Goal: Information Seeking & Learning: Learn about a topic

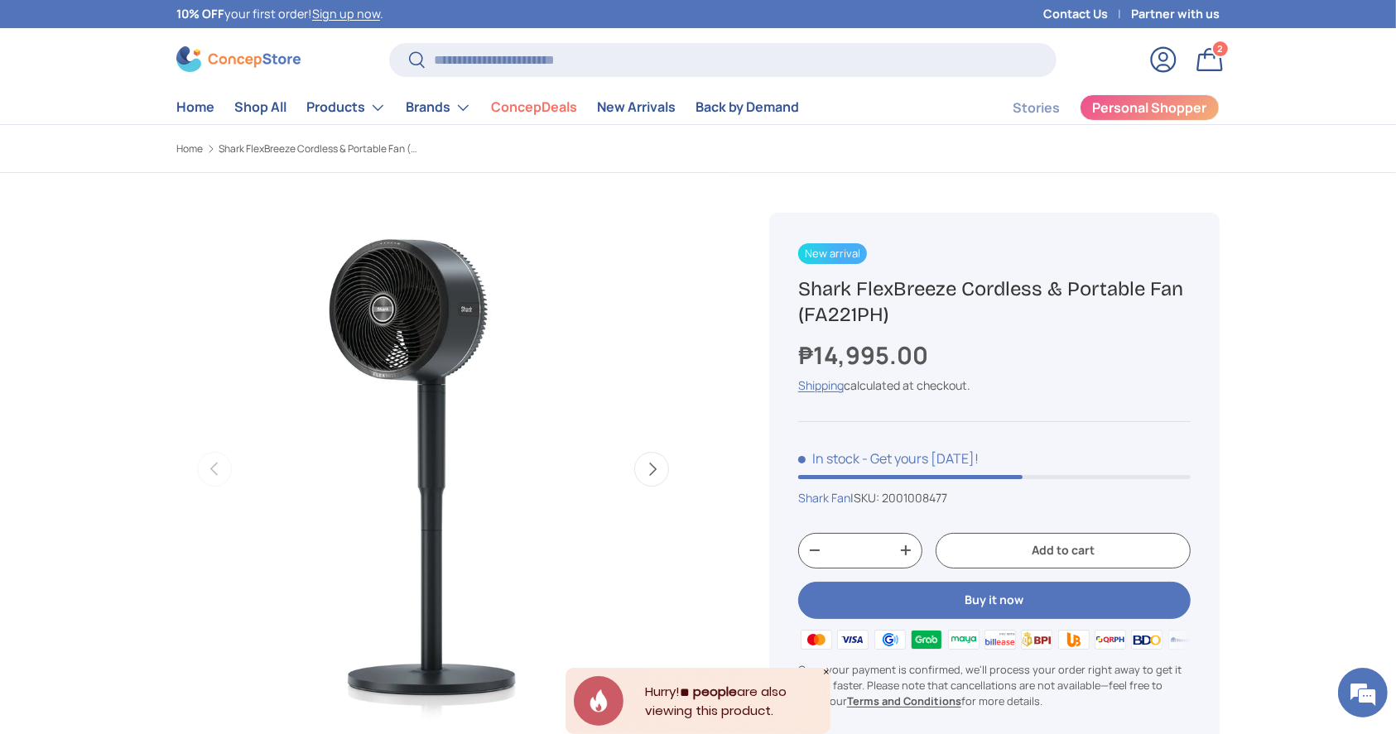
click at [291, 51] on img at bounding box center [238, 59] width 124 height 26
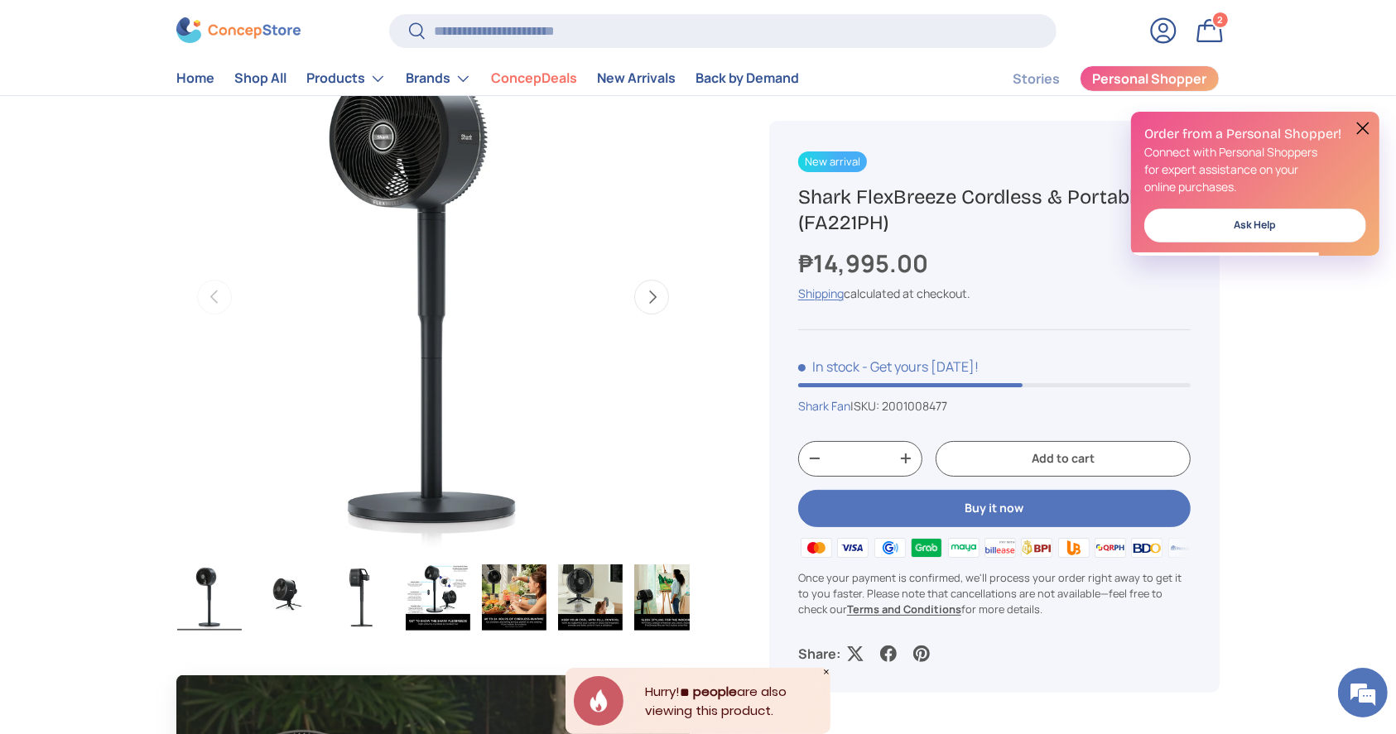
scroll to position [175, 0]
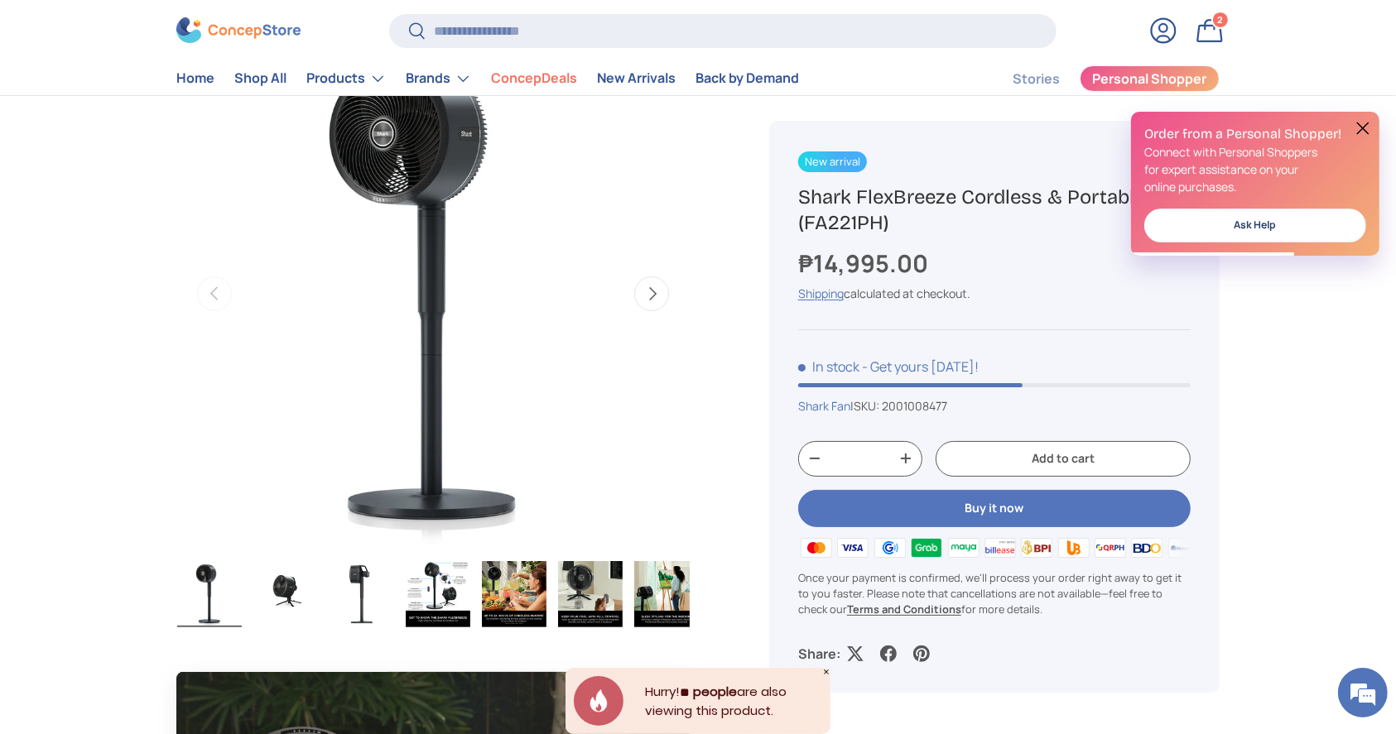
click at [1364, 129] on button at bounding box center [1362, 128] width 20 height 20
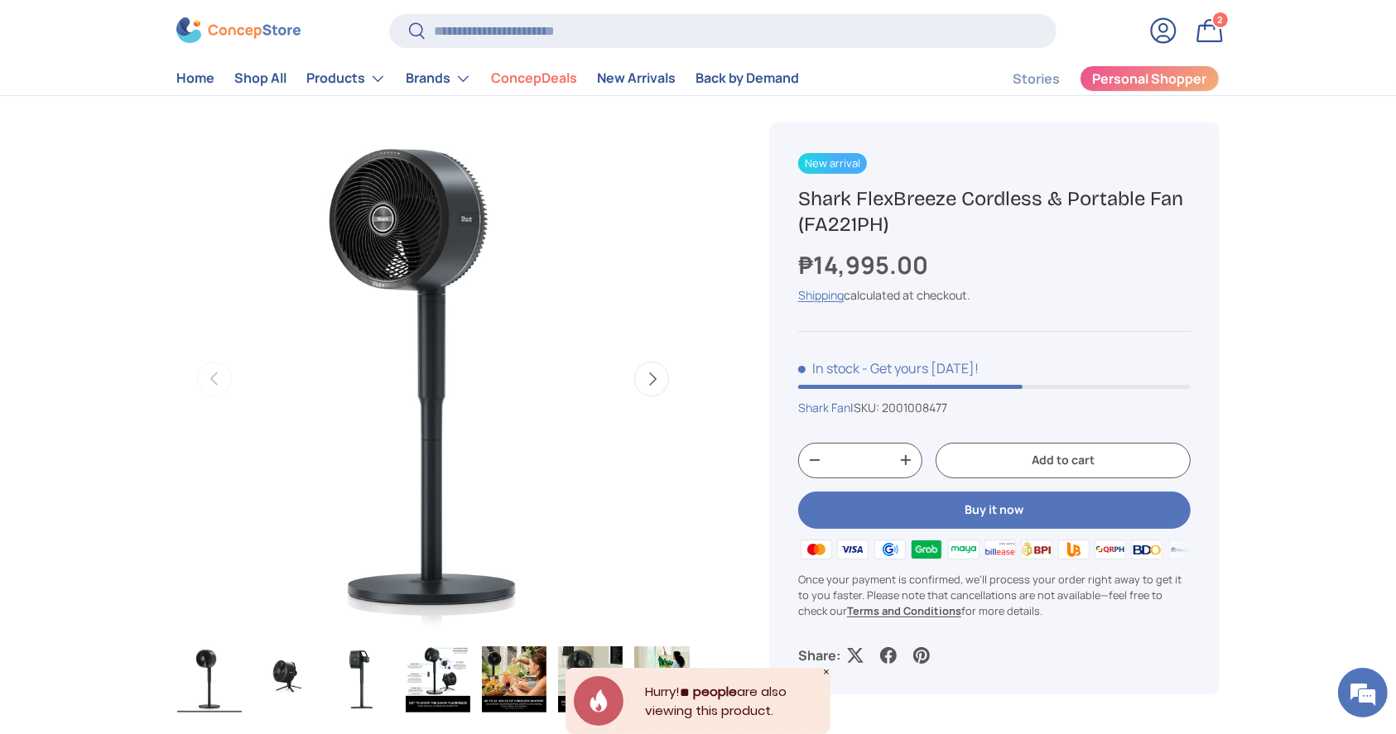
scroll to position [81, 0]
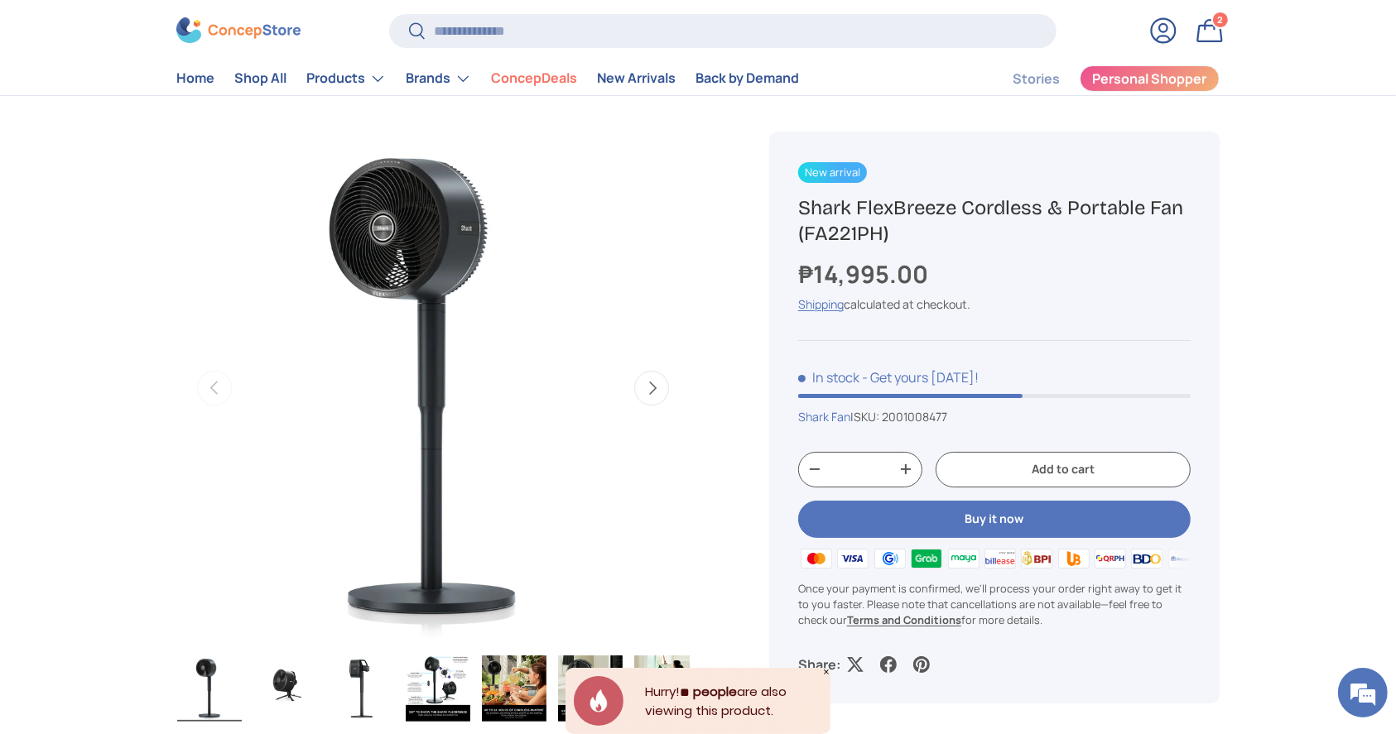
click at [655, 394] on button "Next" at bounding box center [651, 388] width 35 height 35
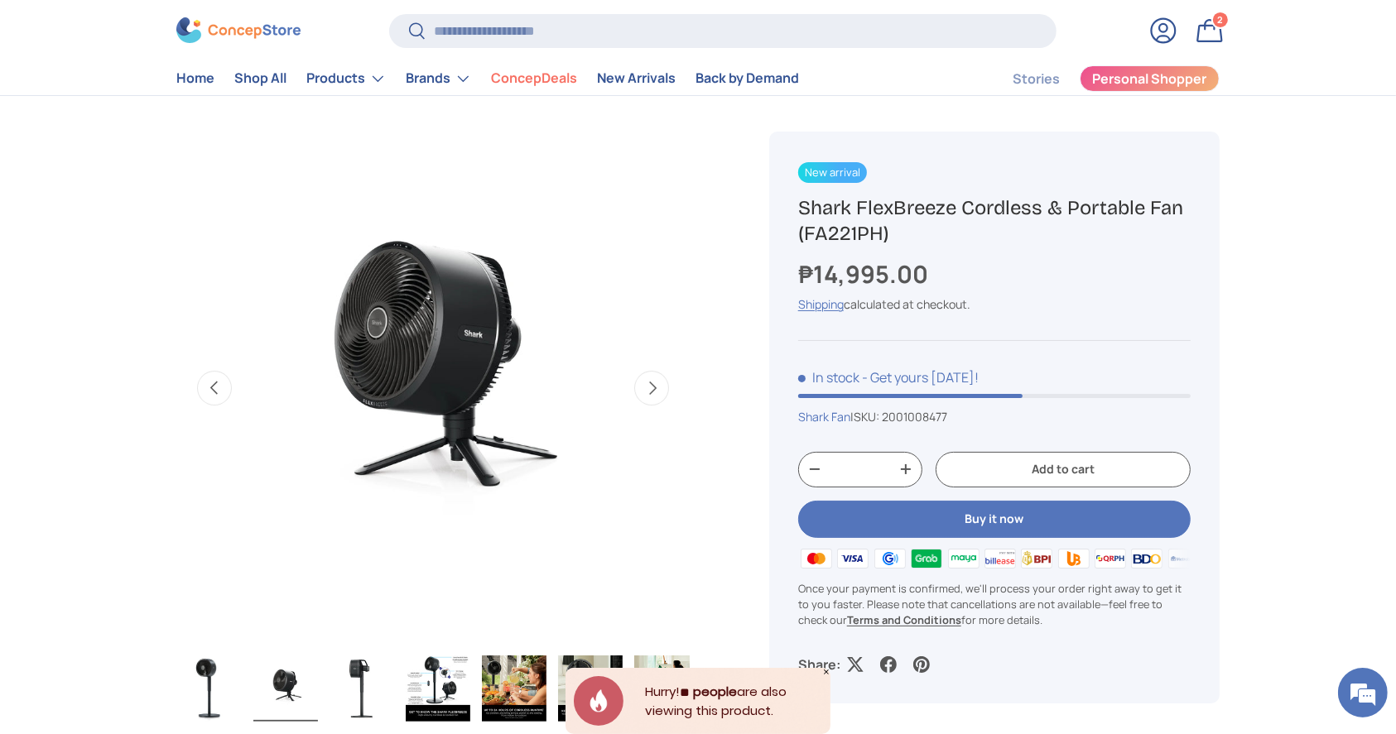
click at [655, 394] on button "Next" at bounding box center [651, 388] width 35 height 35
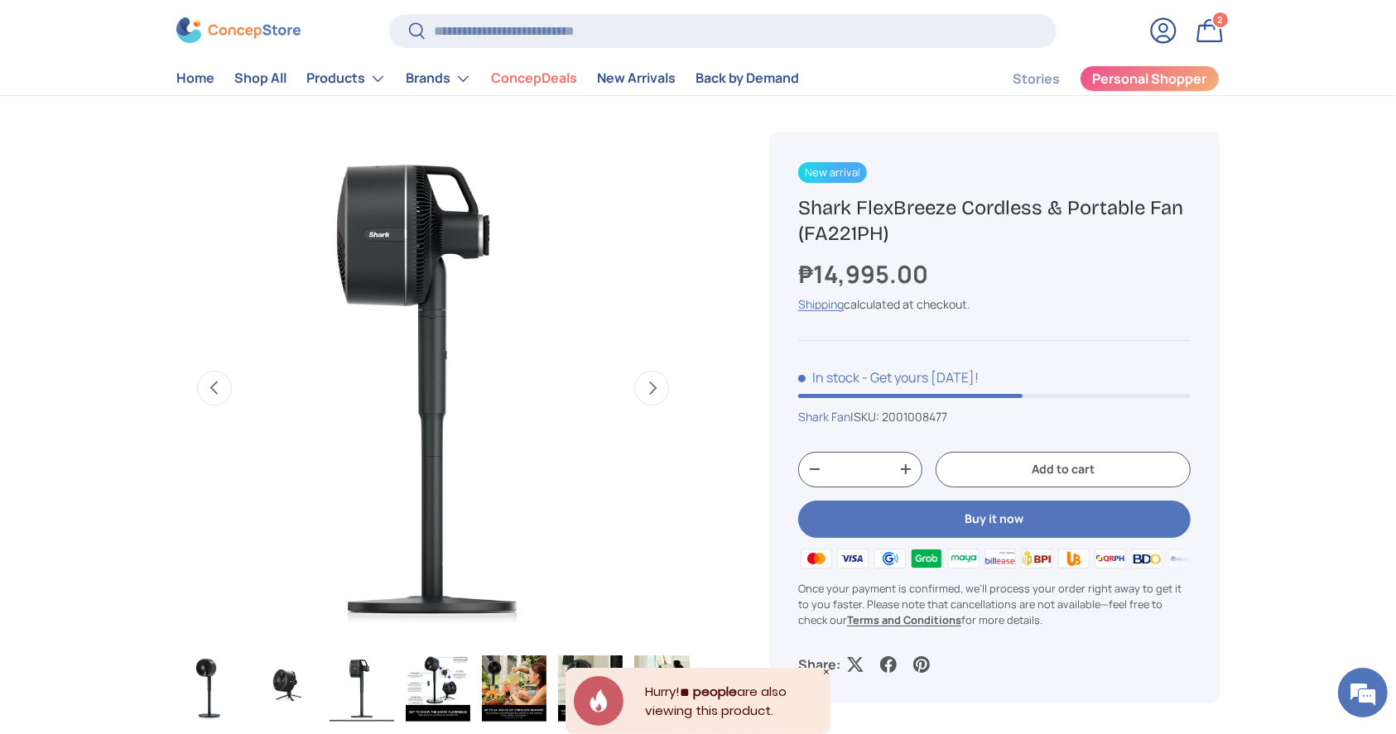
click at [655, 394] on button "Next" at bounding box center [651, 388] width 35 height 35
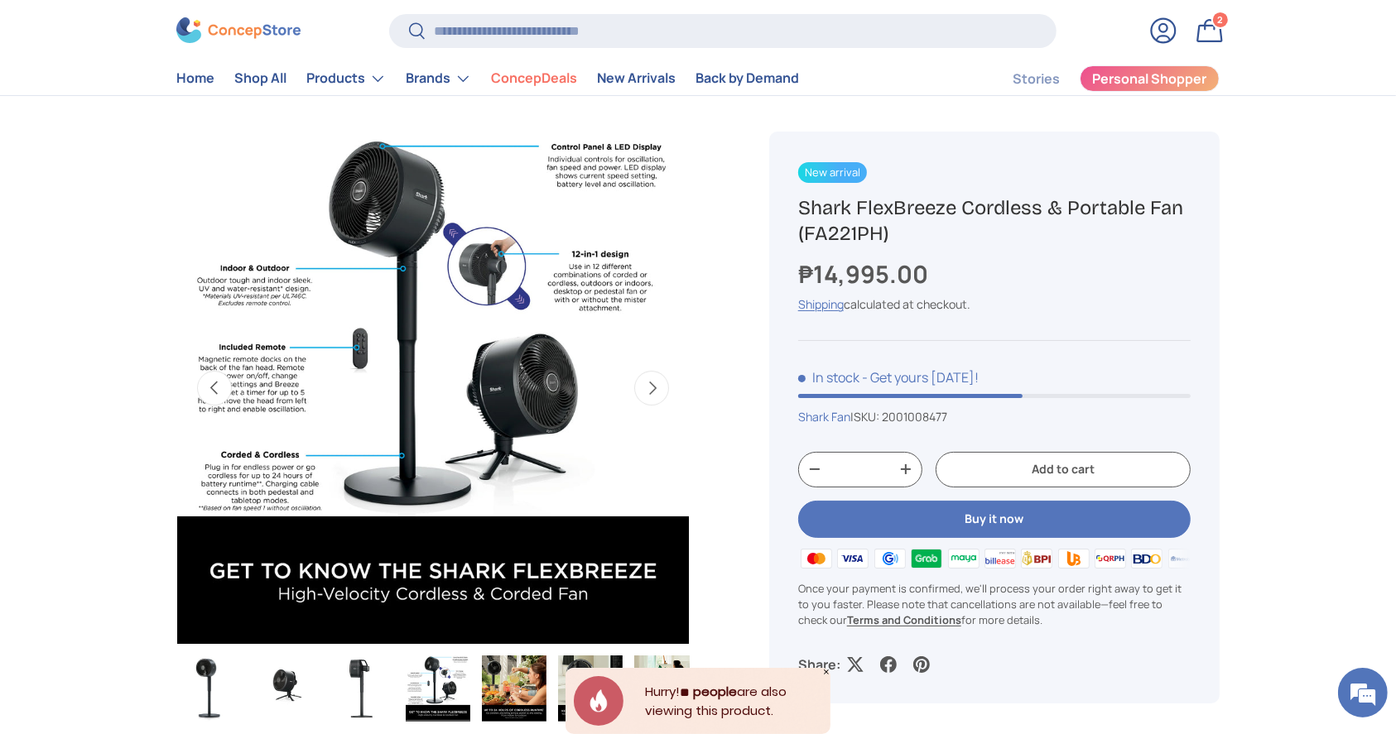
click at [655, 394] on button "Next" at bounding box center [651, 388] width 35 height 35
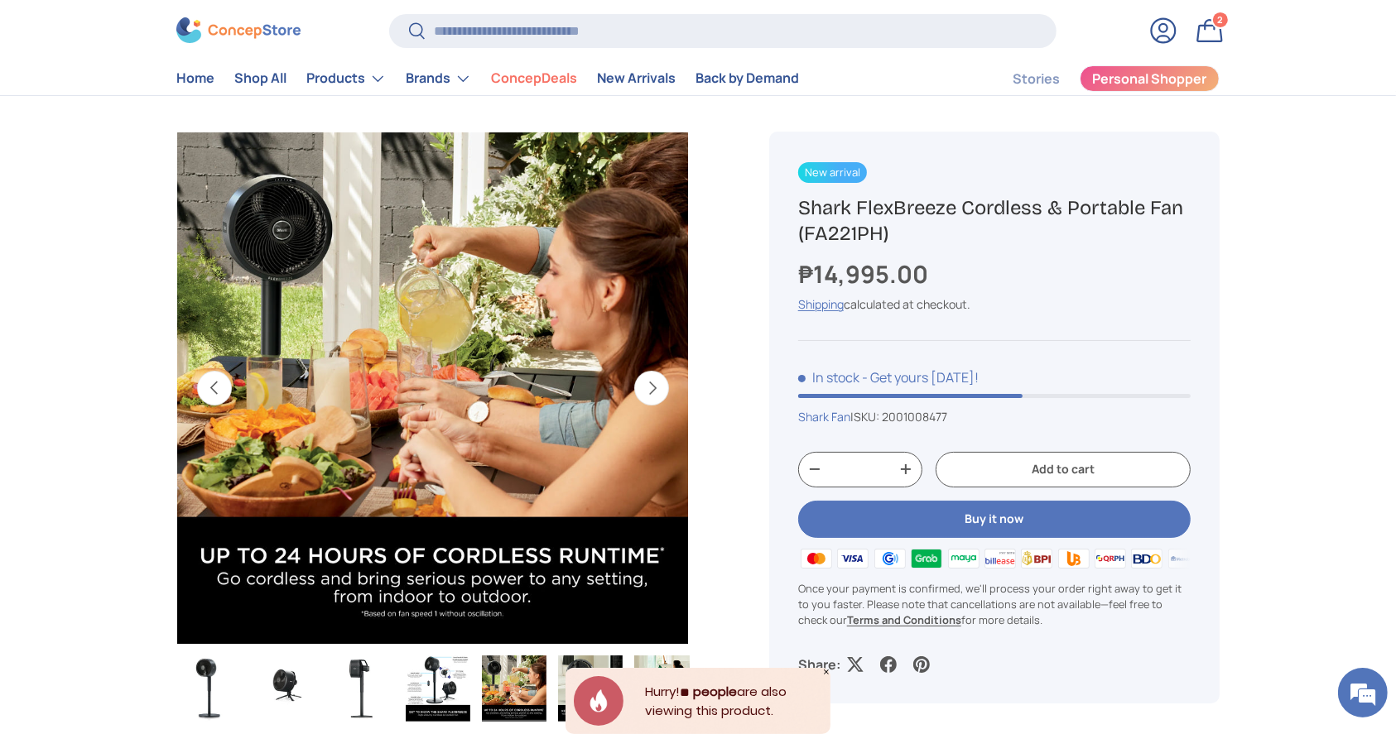
click at [655, 394] on button "Next" at bounding box center [651, 388] width 35 height 35
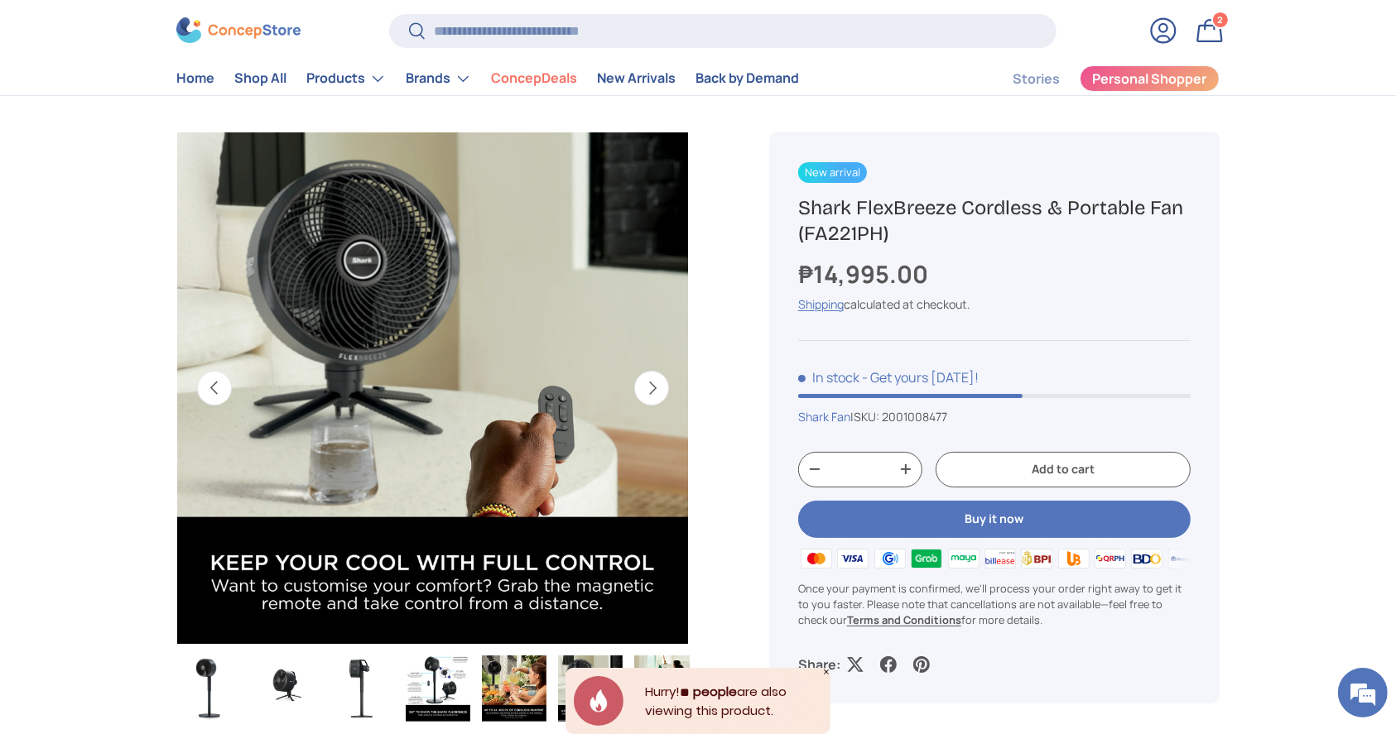
click at [655, 394] on button "Next" at bounding box center [651, 388] width 35 height 35
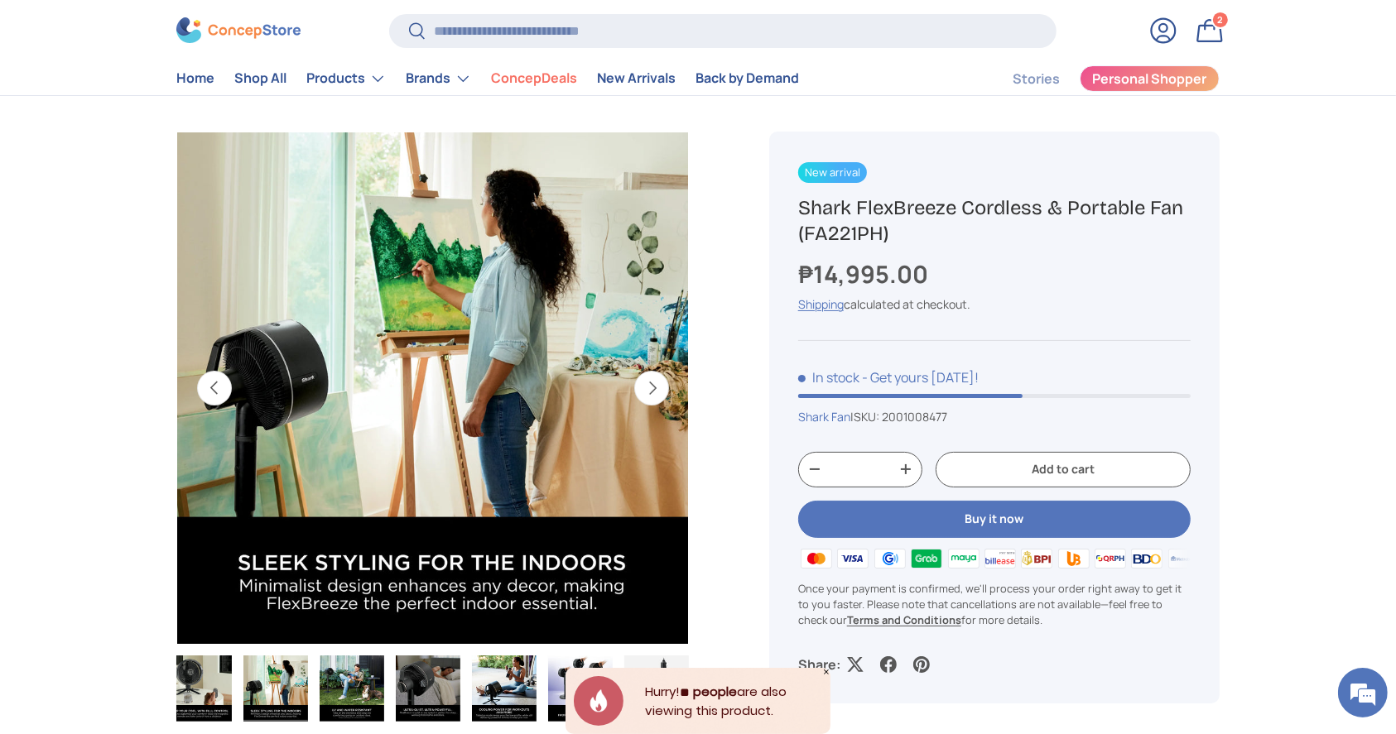
scroll to position [122, 0]
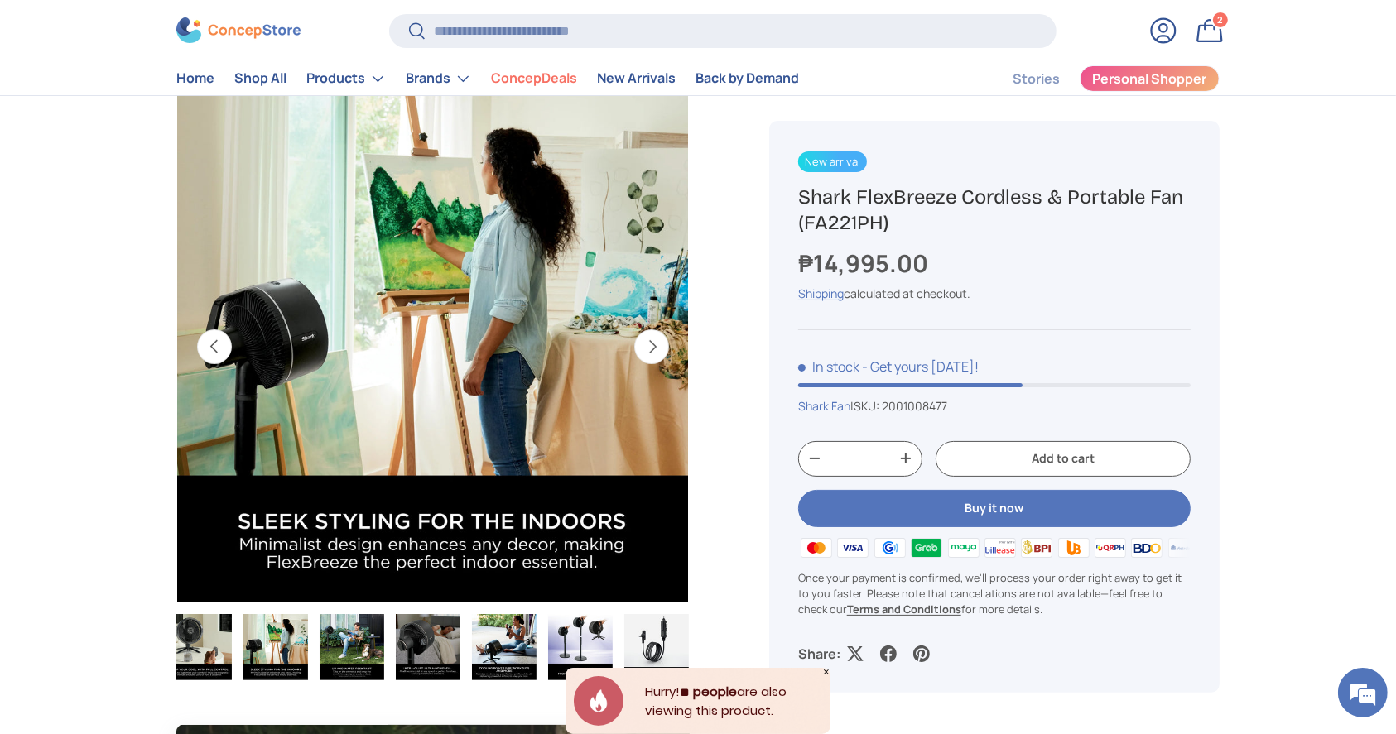
click at [650, 350] on button "Next" at bounding box center [651, 346] width 35 height 35
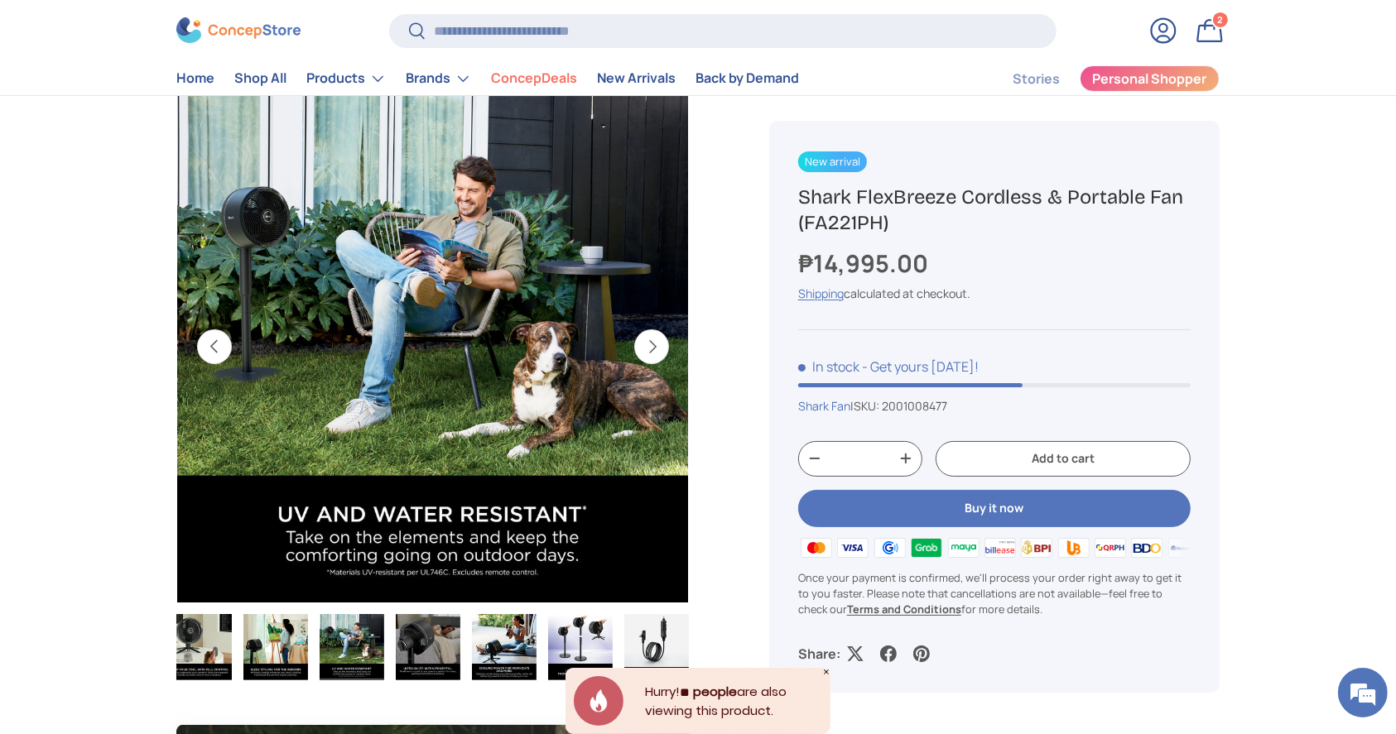
click at [650, 350] on button "Next" at bounding box center [651, 346] width 35 height 35
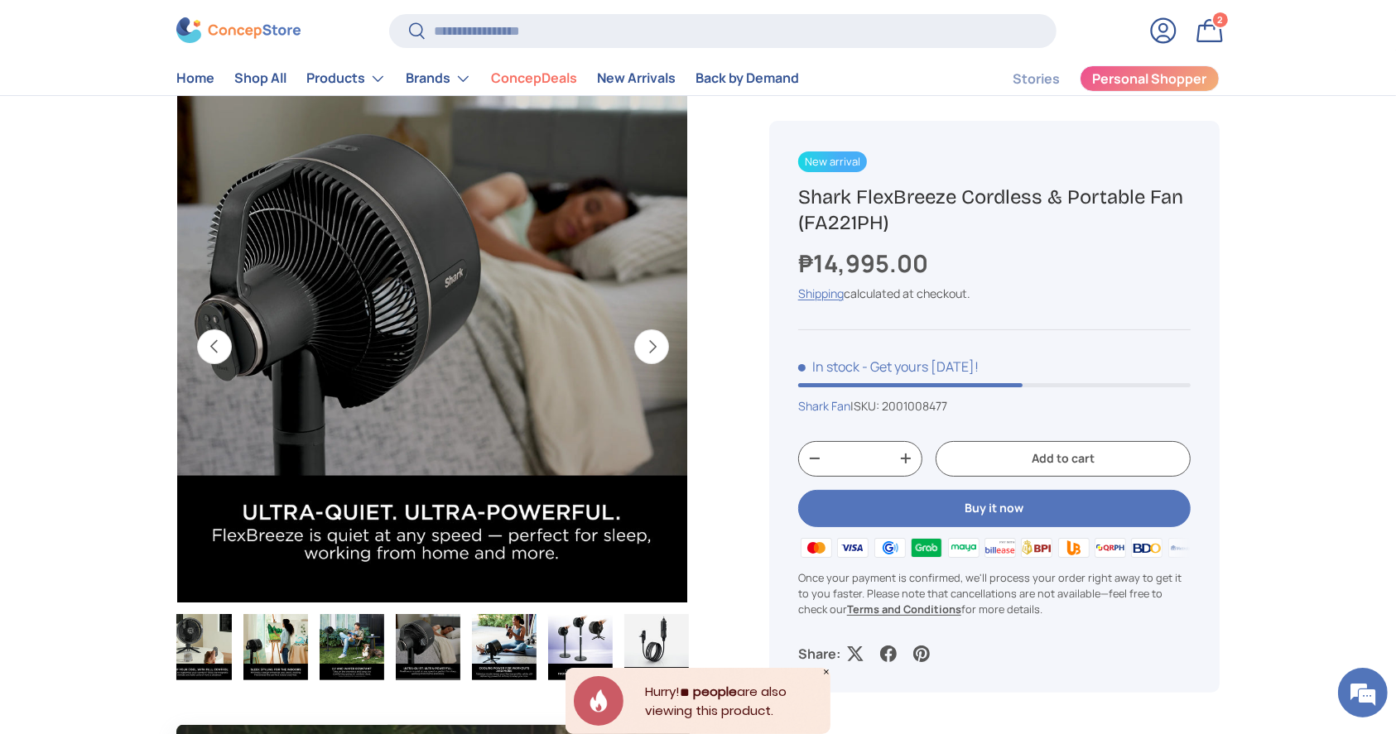
click at [650, 350] on button "Next" at bounding box center [651, 346] width 35 height 35
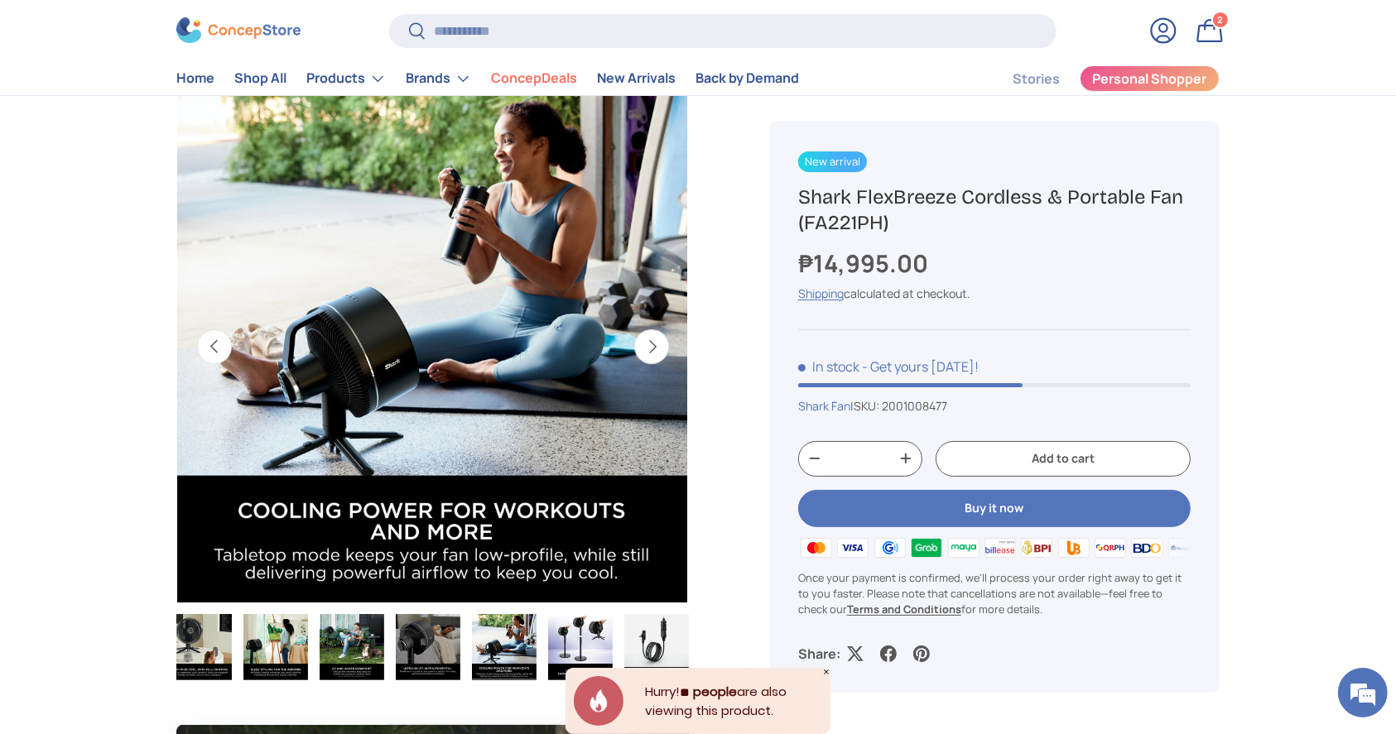
click at [650, 350] on button "Next" at bounding box center [651, 346] width 35 height 35
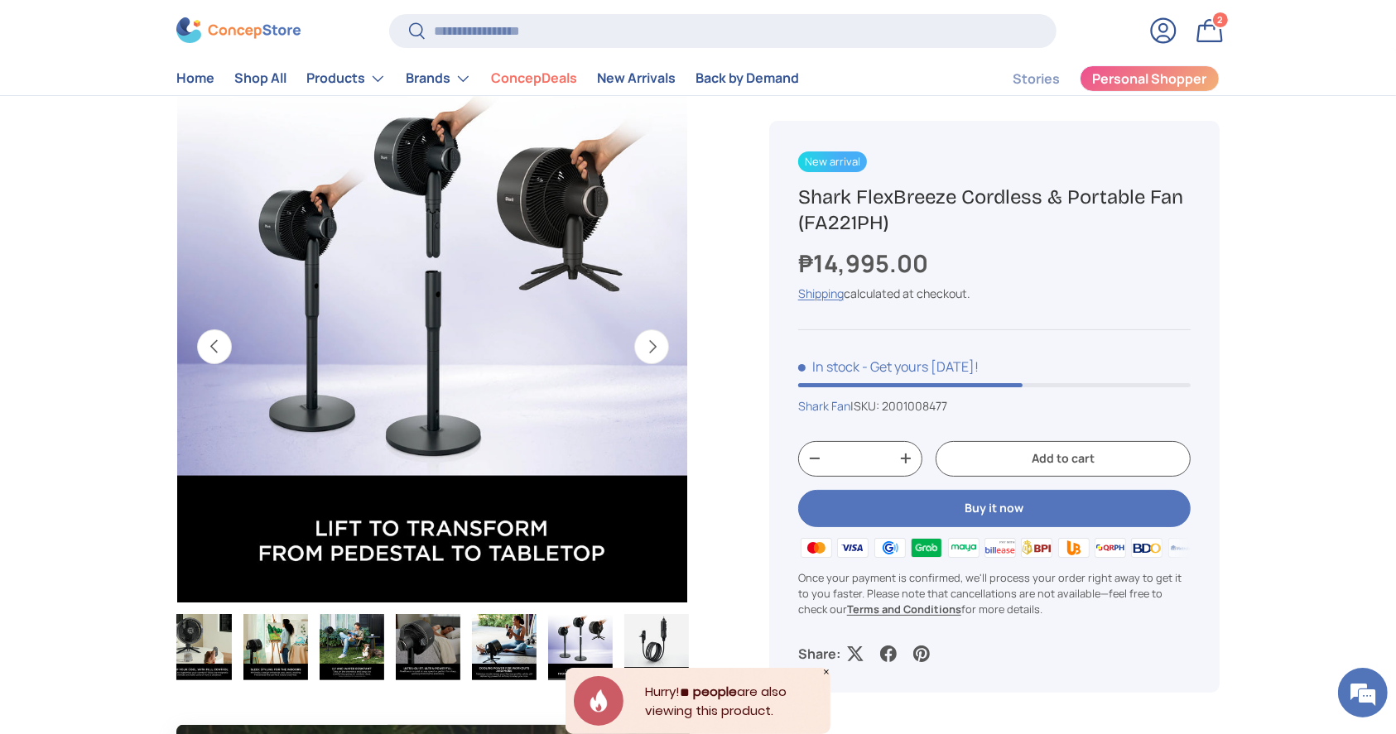
click at [650, 350] on button "Next" at bounding box center [651, 346] width 35 height 35
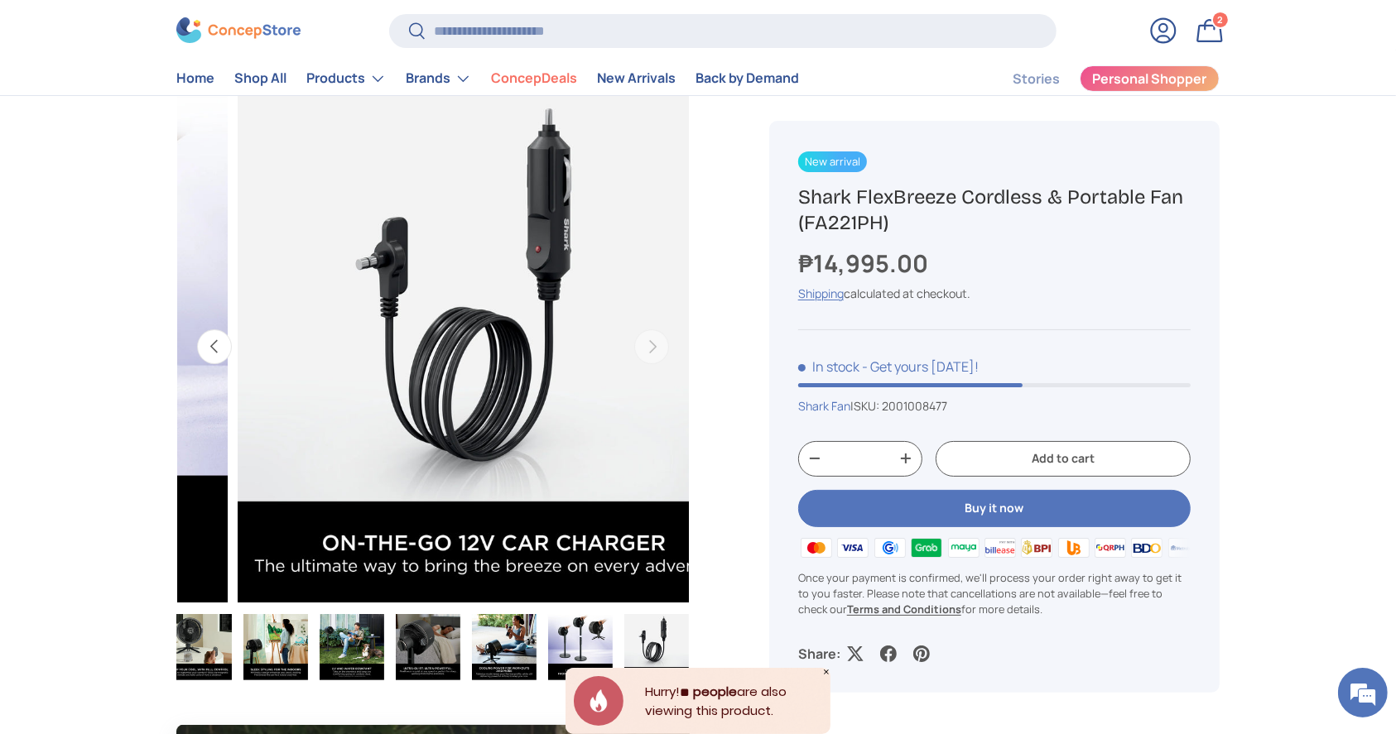
scroll to position [0, 5735]
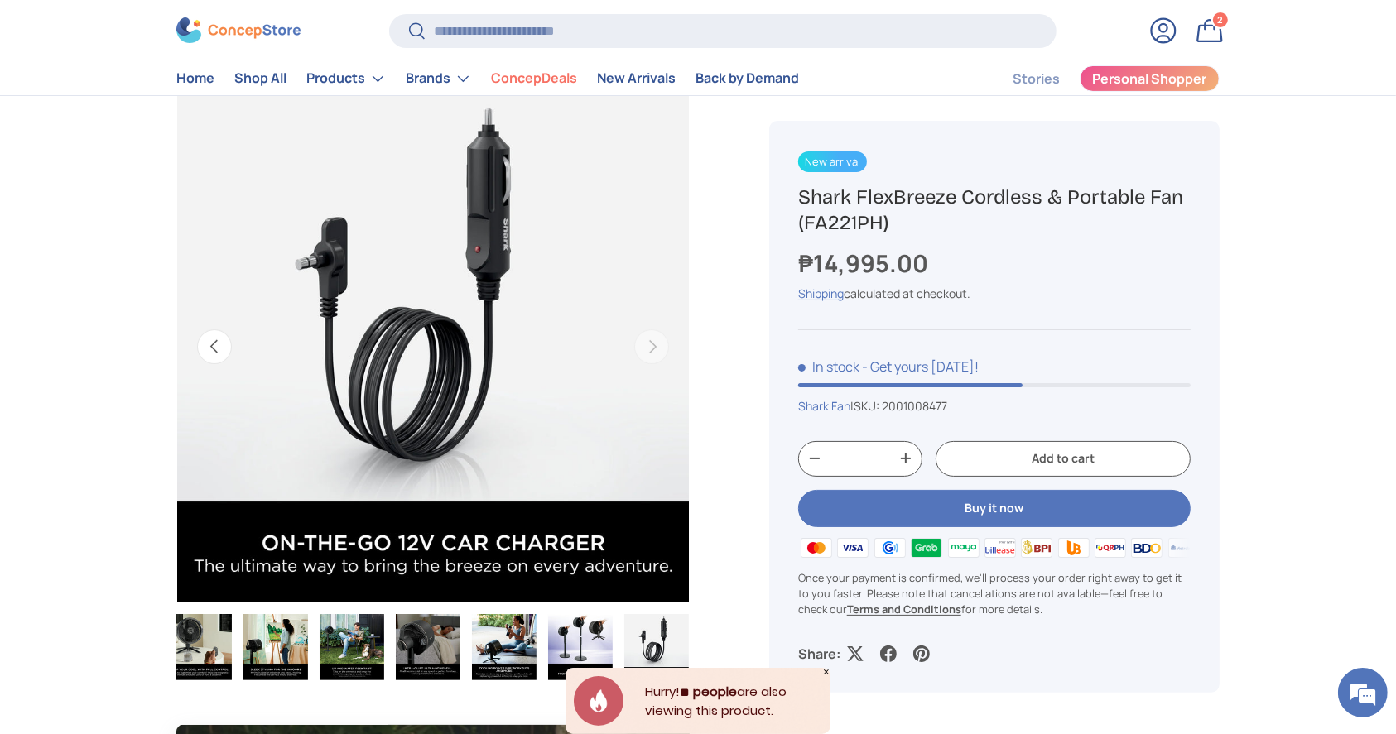
click at [214, 364] on button "Previous" at bounding box center [214, 346] width 35 height 35
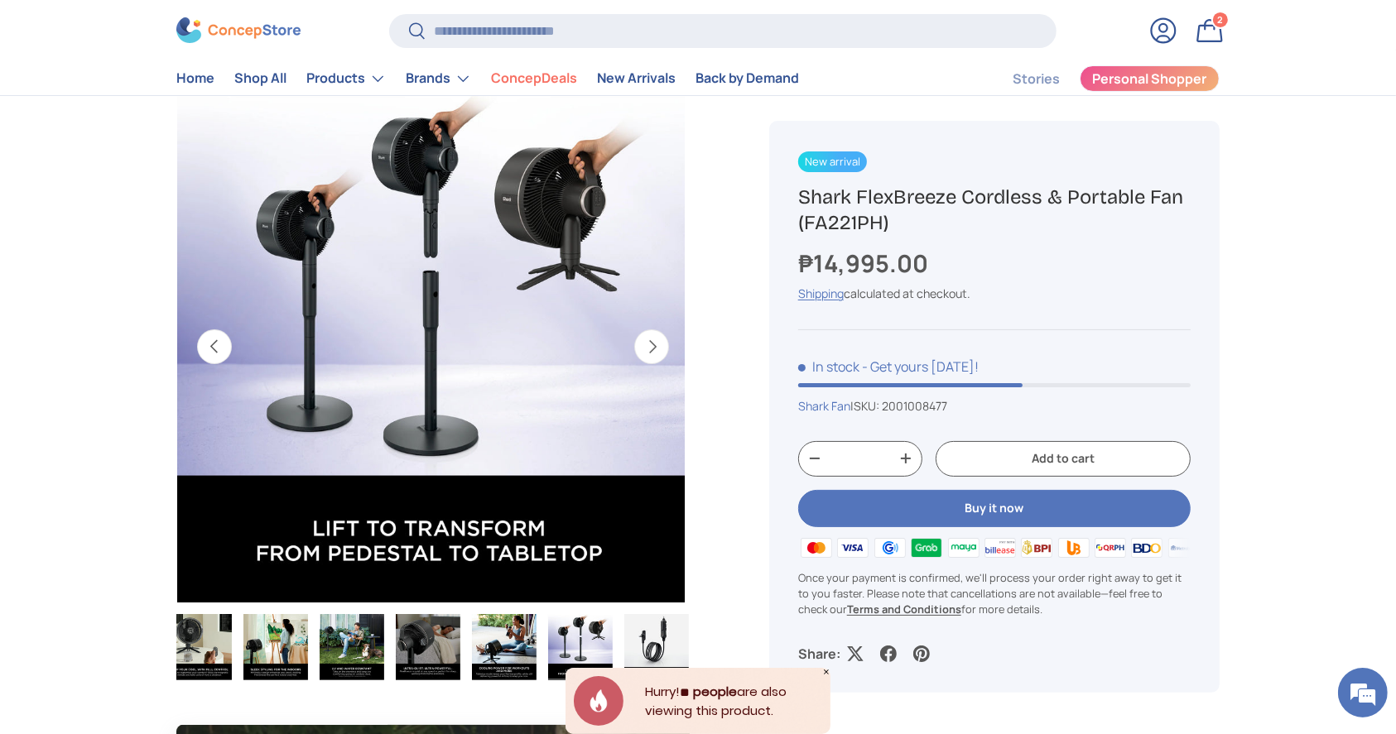
click at [214, 364] on button "Previous" at bounding box center [214, 346] width 35 height 35
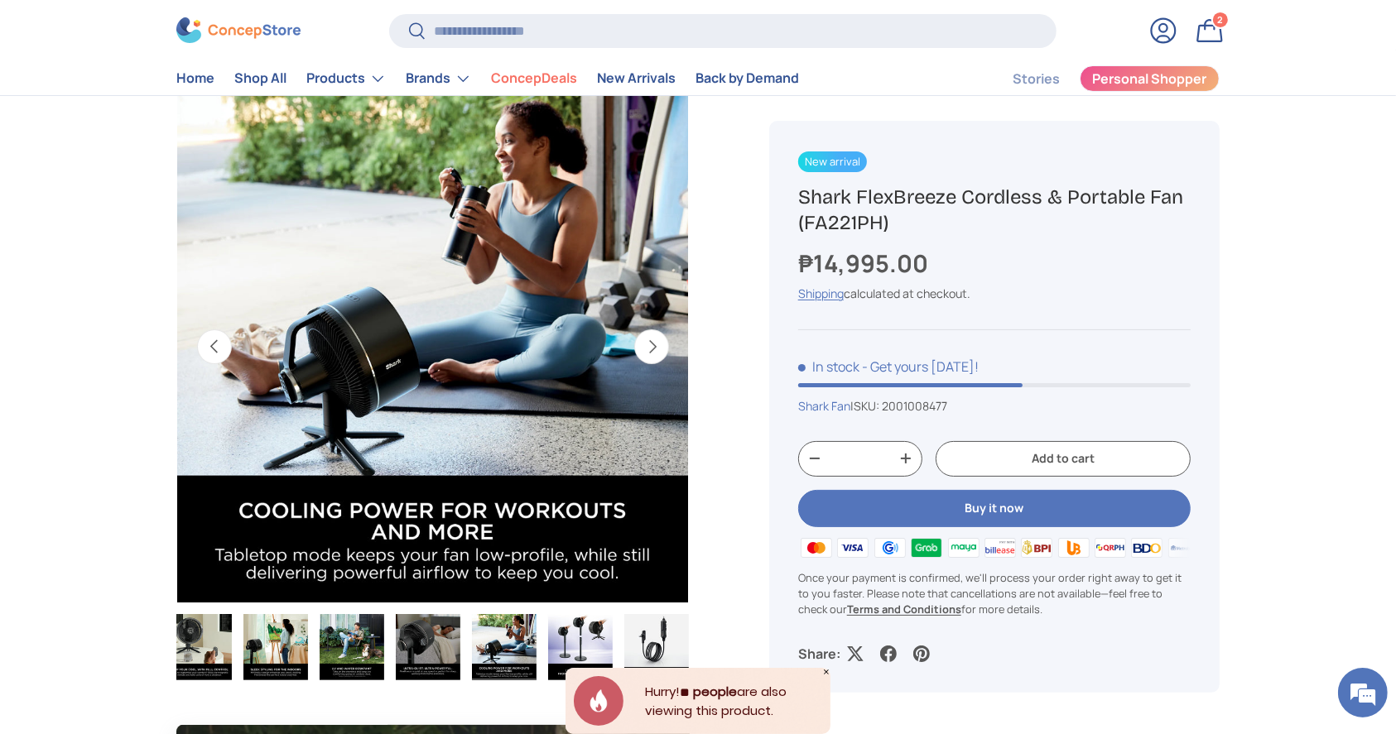
click at [214, 364] on button "Previous" at bounding box center [214, 346] width 35 height 35
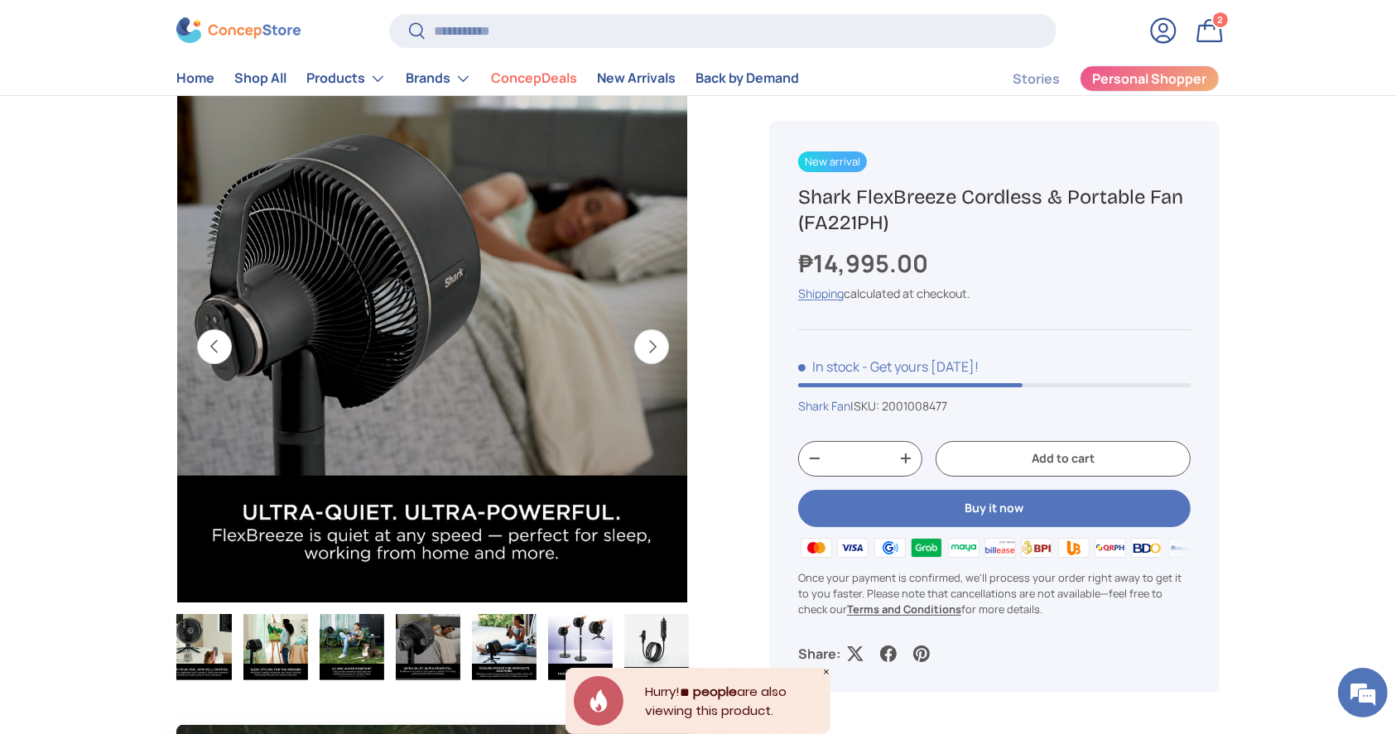
click at [214, 364] on button "Previous" at bounding box center [214, 346] width 35 height 35
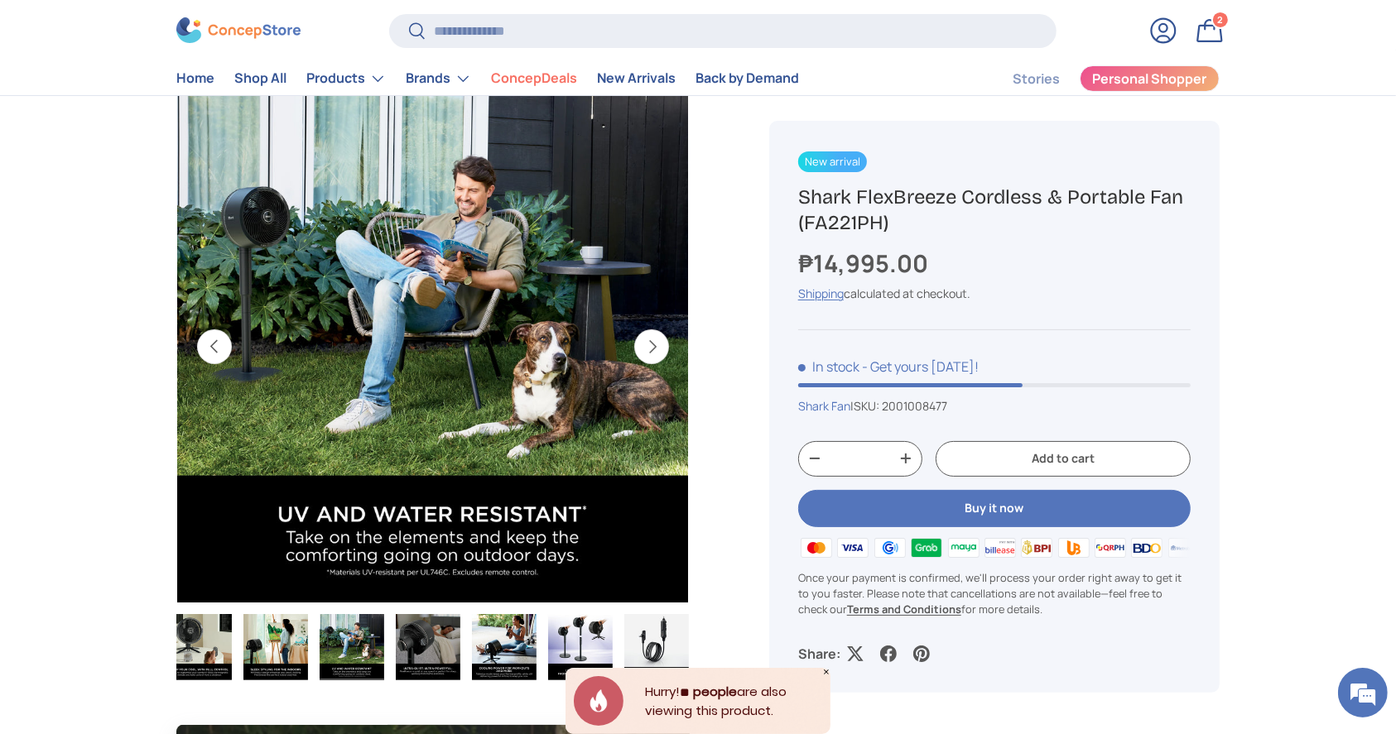
click at [214, 364] on button "Previous" at bounding box center [214, 346] width 35 height 35
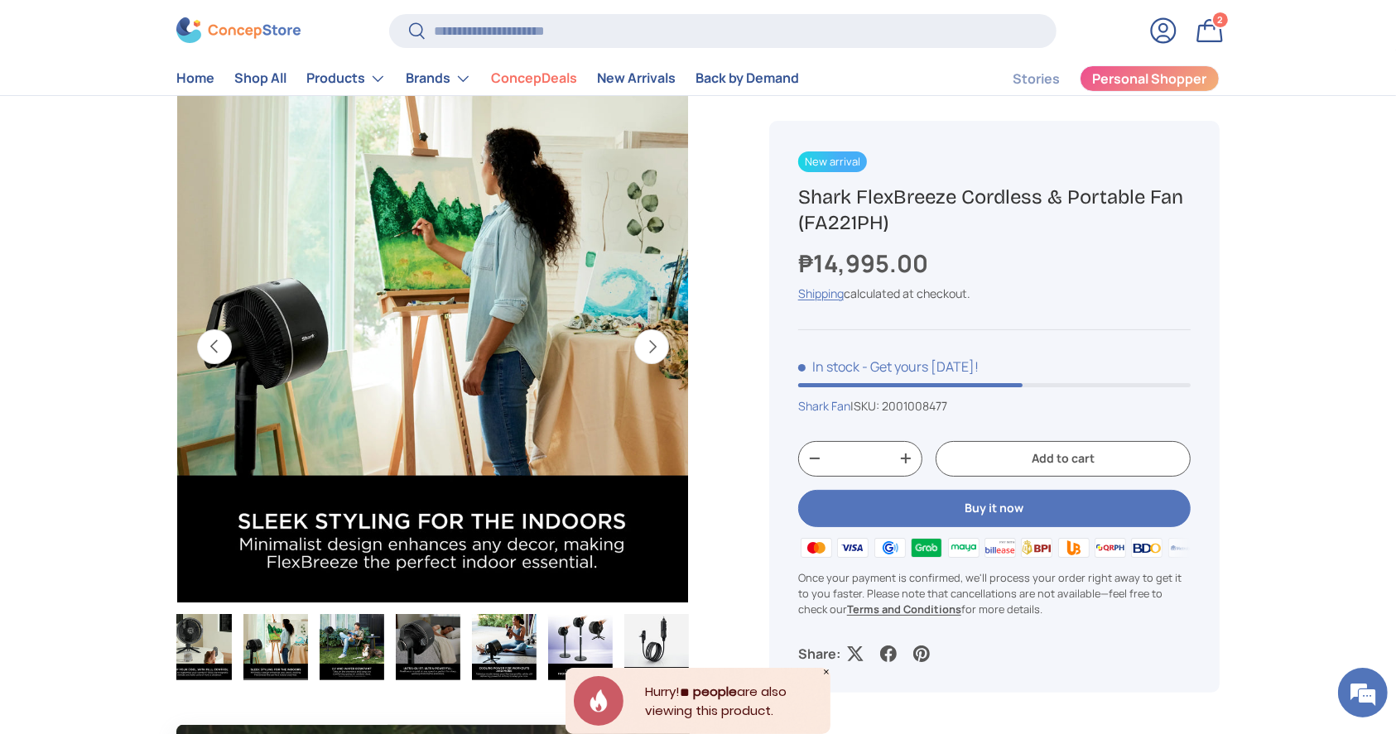
click at [214, 364] on button "Previous" at bounding box center [214, 346] width 35 height 35
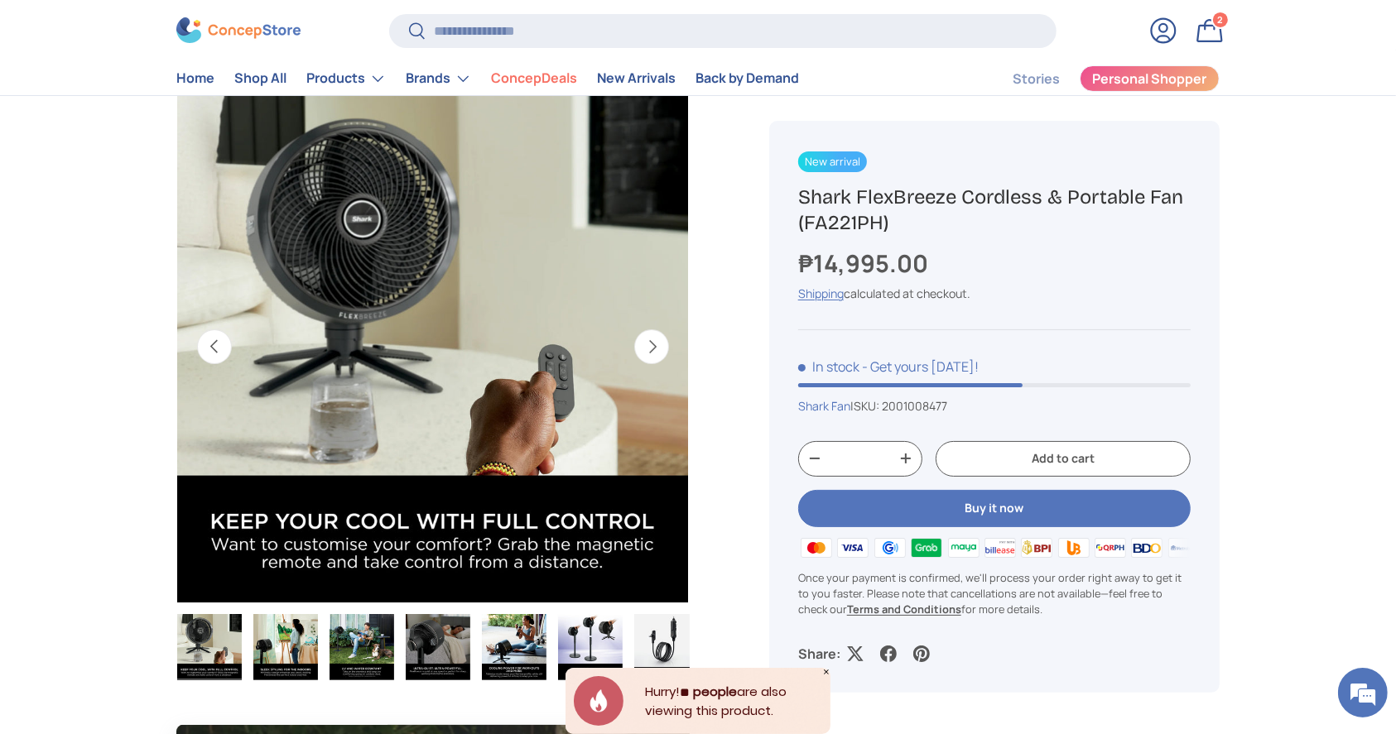
scroll to position [0, 0]
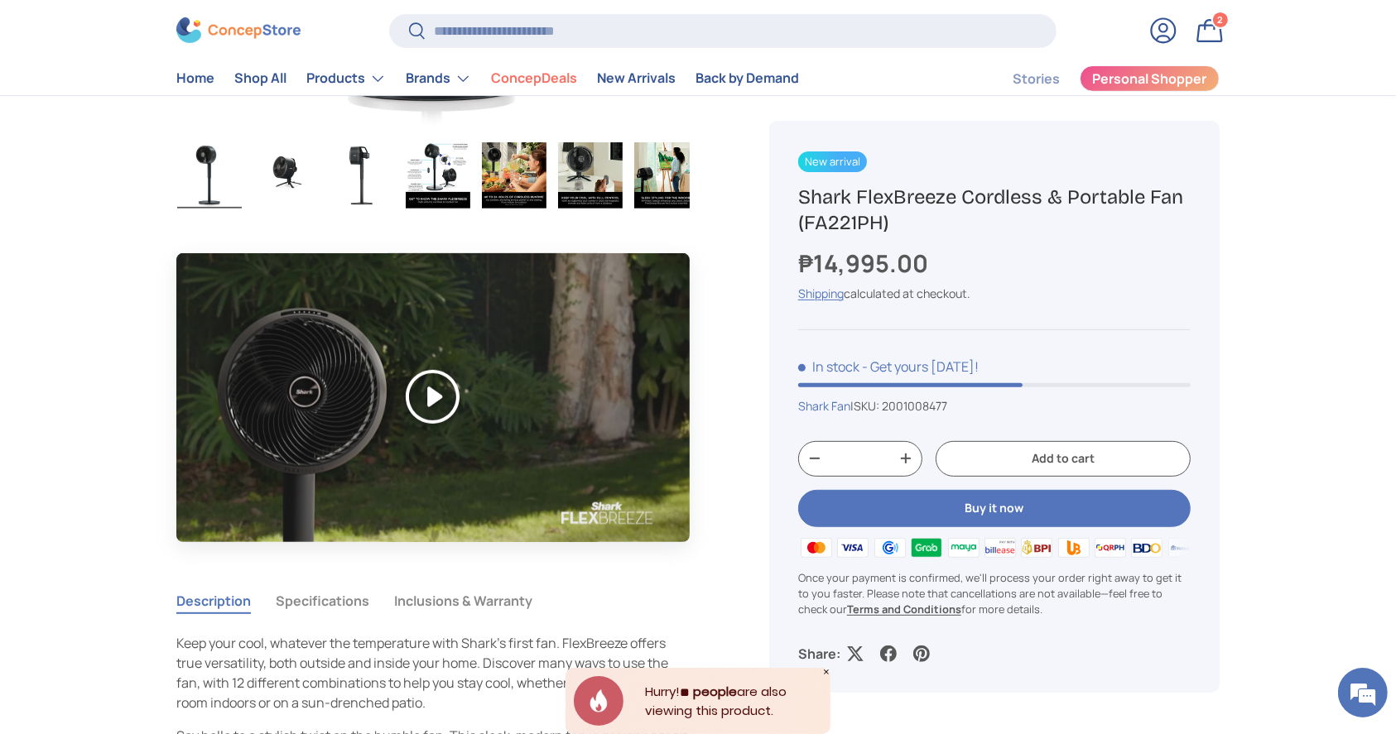
scroll to position [593, 0]
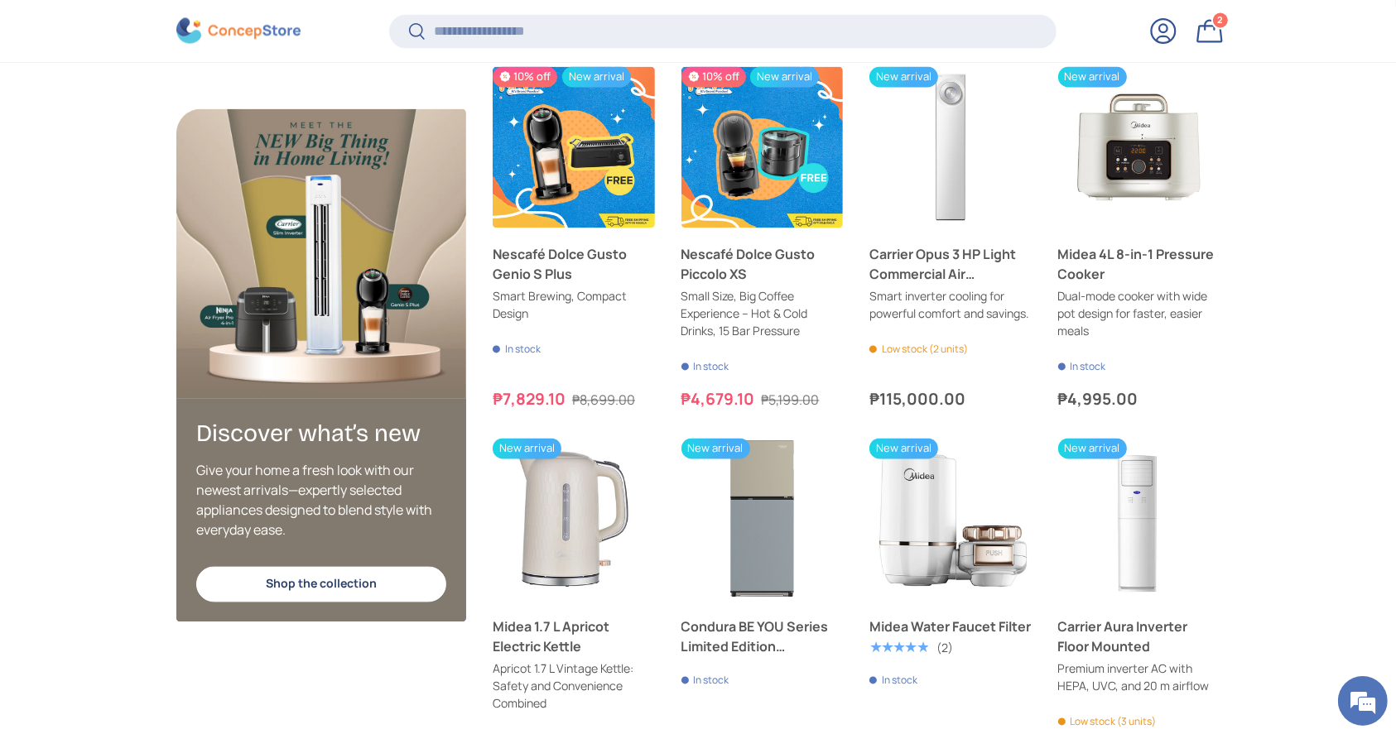
scroll to position [3172, 0]
